Goal: Use online tool/utility: Utilize a website feature to perform a specific function

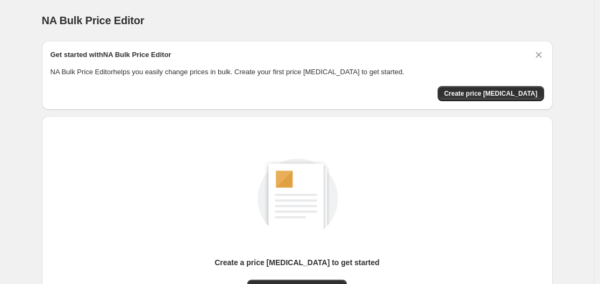
scroll to position [119, 0]
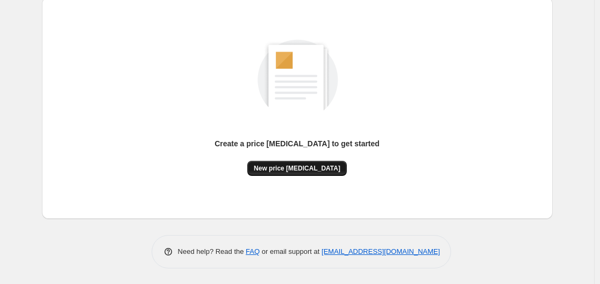
click at [310, 171] on span "New price [MEDICAL_DATA]" at bounding box center [297, 168] width 87 height 9
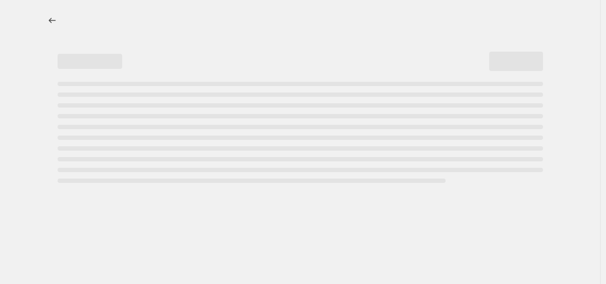
select select "percentage"
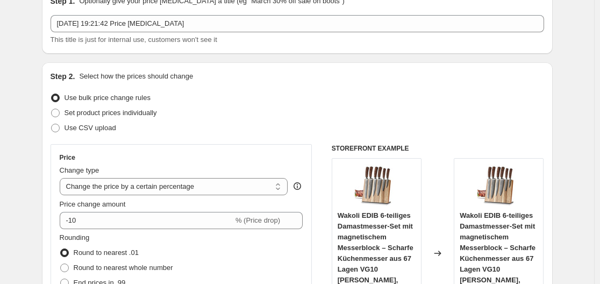
scroll to position [108, 0]
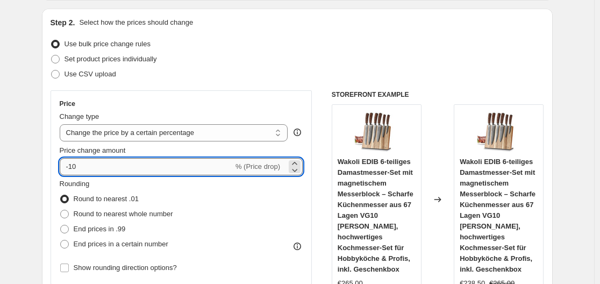
drag, startPoint x: 80, startPoint y: 167, endPoint x: 73, endPoint y: 167, distance: 7.0
click at [73, 167] on input "-10" at bounding box center [147, 166] width 174 height 17
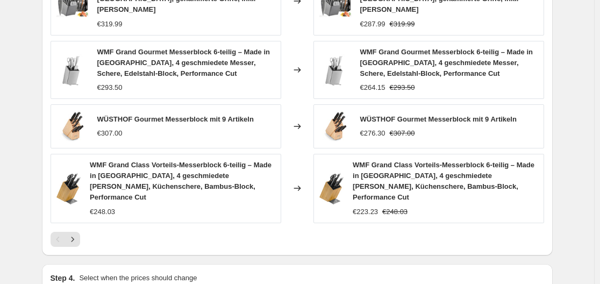
scroll to position [860, 0]
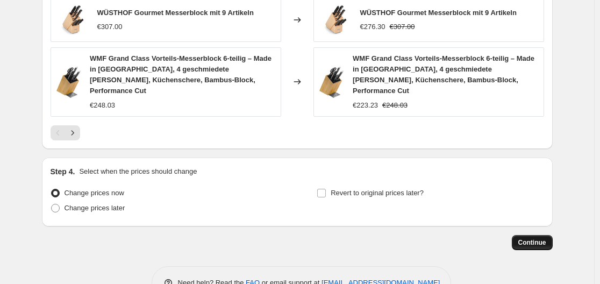
type input "-30"
click at [550, 235] on button "Continue" at bounding box center [532, 242] width 41 height 15
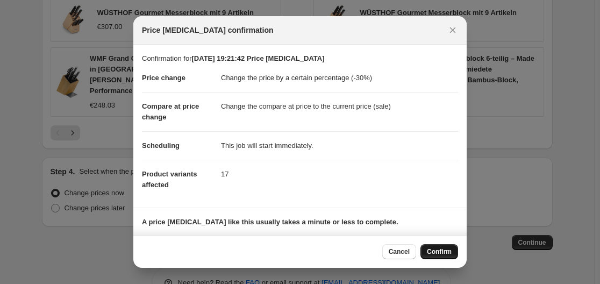
click at [436, 253] on span "Confirm" at bounding box center [439, 251] width 25 height 9
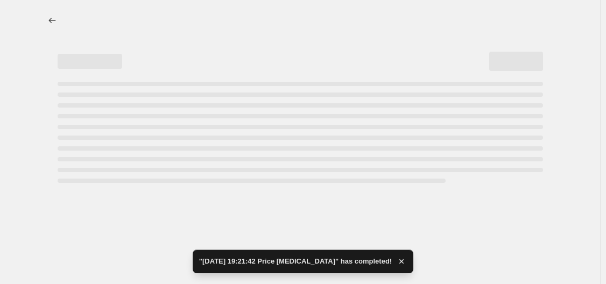
select select "percentage"
